Goal: Task Accomplishment & Management: Manage account settings

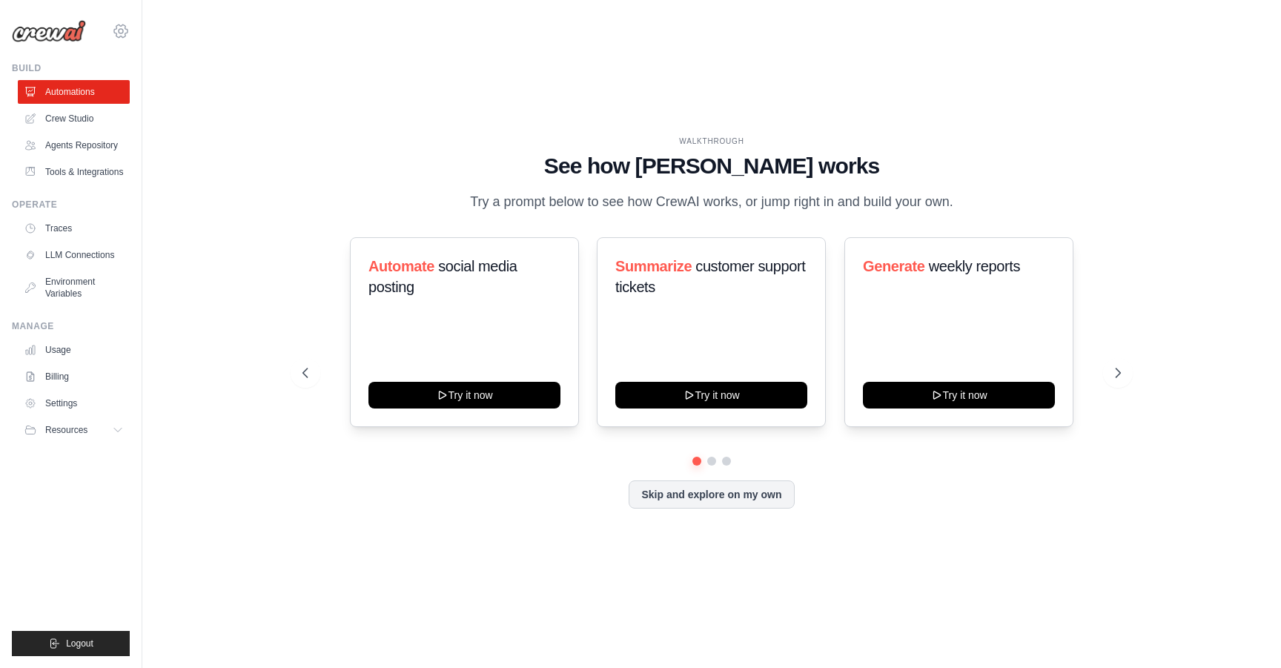
click at [119, 26] on icon at bounding box center [121, 31] width 18 height 18
click at [186, 88] on span "Settings" at bounding box center [185, 92] width 117 height 15
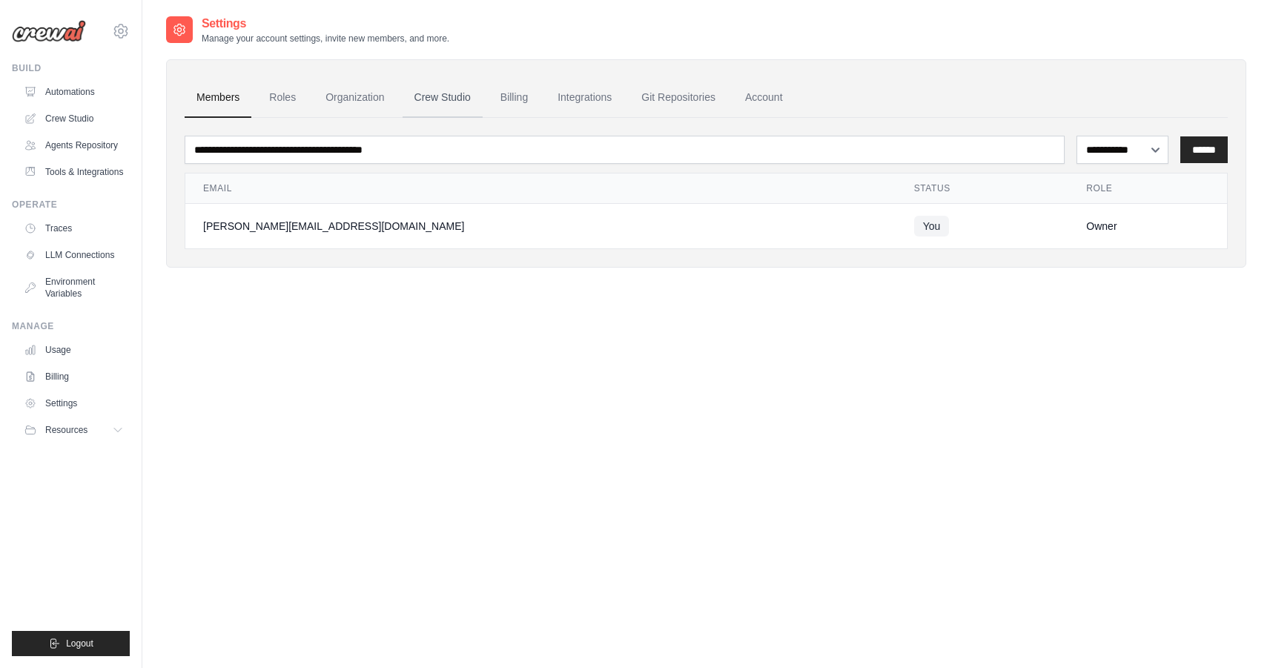
click at [435, 99] on link "Crew Studio" at bounding box center [443, 98] width 80 height 40
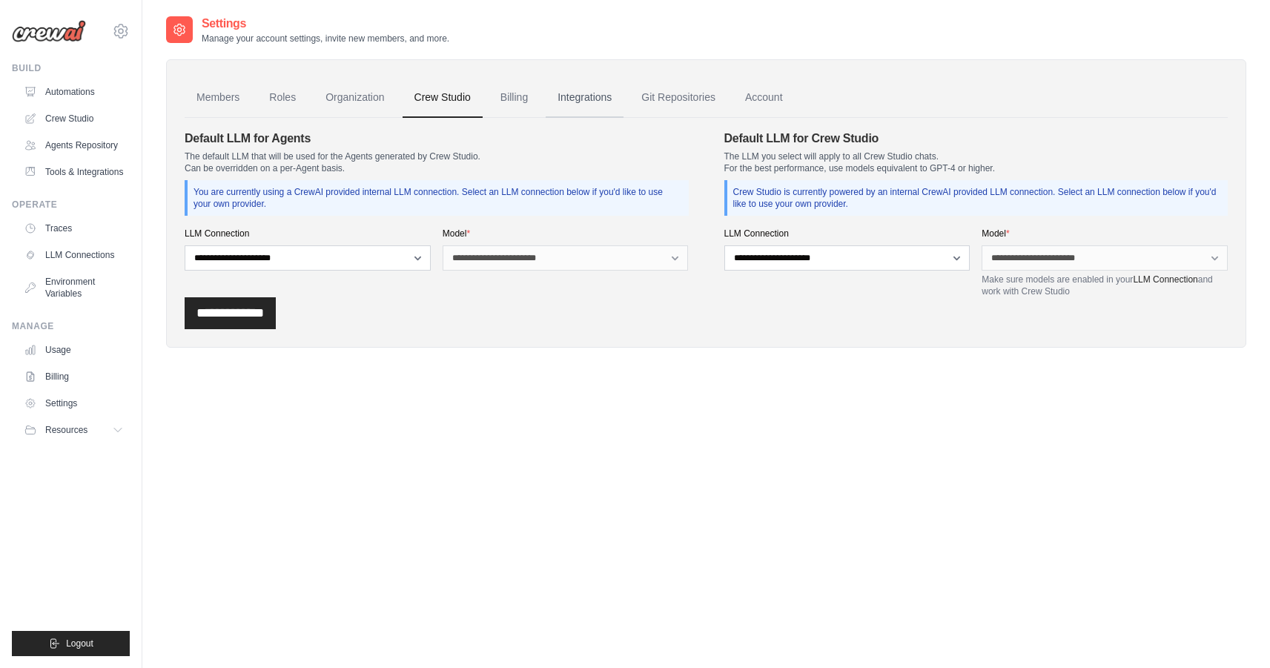
click at [613, 99] on link "Integrations" at bounding box center [585, 98] width 78 height 40
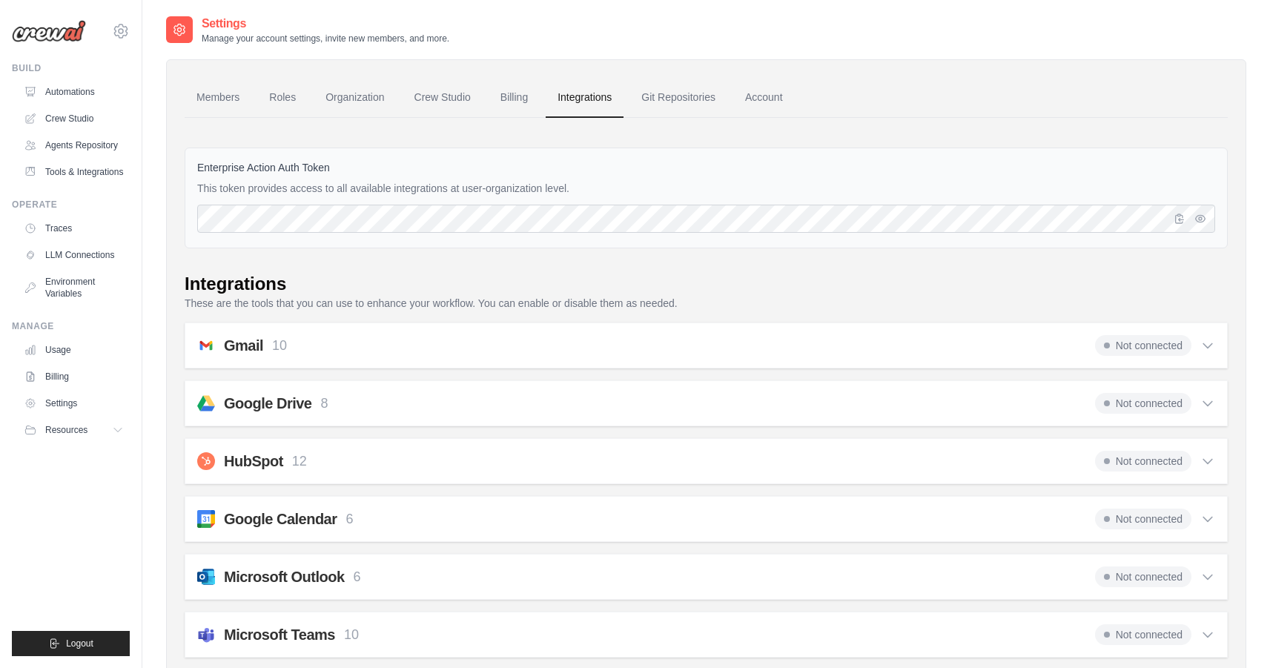
click at [526, 100] on link "Billing" at bounding box center [514, 98] width 51 height 40
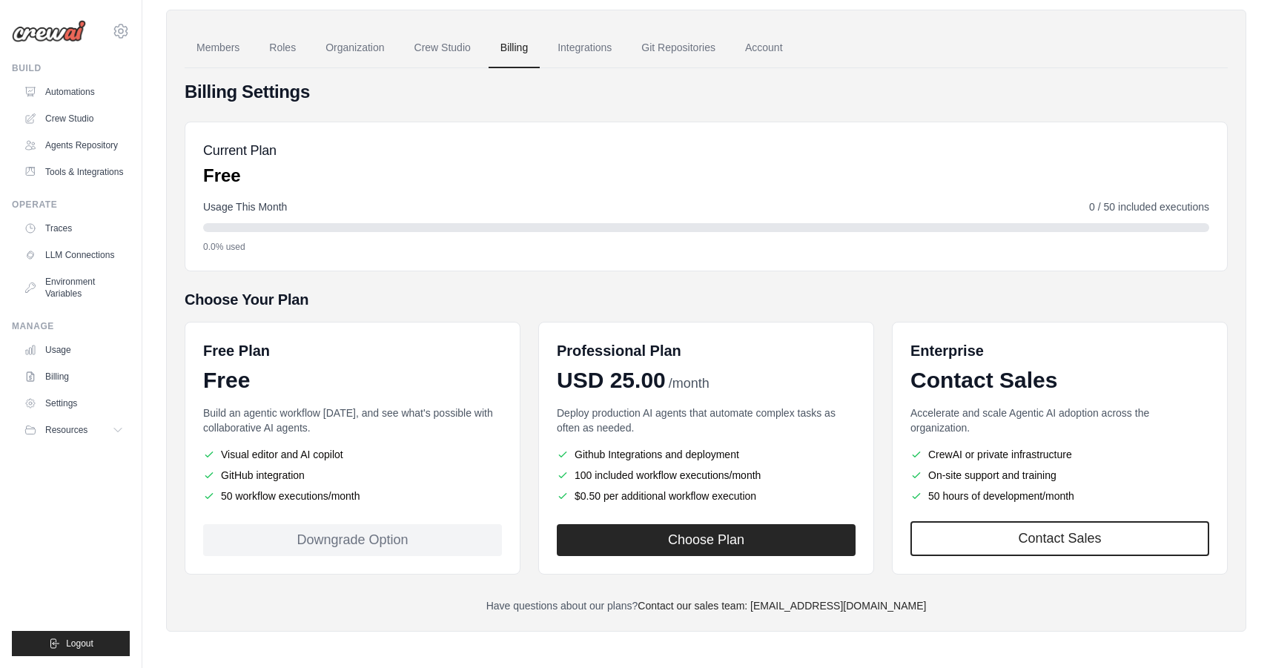
scroll to position [49, 0]
click at [652, 543] on button "Choose Plan" at bounding box center [706, 540] width 299 height 32
